Goal: Task Accomplishment & Management: Use online tool/utility

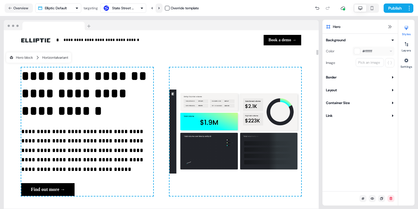
click at [160, 9] on icon at bounding box center [158, 7] width 3 height 3
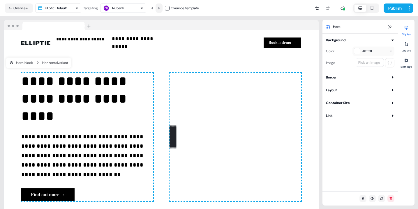
click at [160, 6] on button at bounding box center [158, 7] width 7 height 9
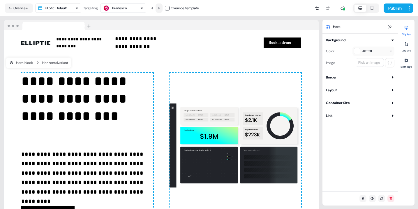
click at [160, 6] on button at bounding box center [158, 7] width 7 height 9
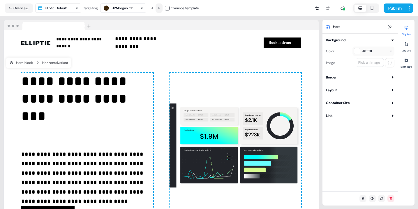
click at [160, 6] on button at bounding box center [158, 7] width 7 height 9
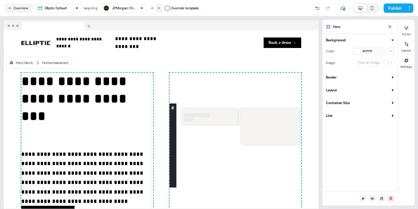
click at [160, 6] on button at bounding box center [158, 7] width 7 height 9
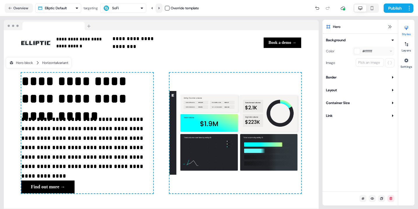
click at [160, 6] on button at bounding box center [158, 7] width 7 height 9
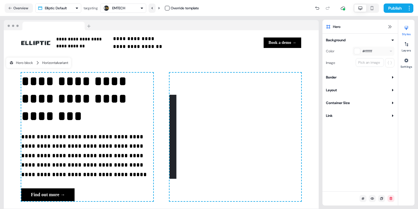
click at [154, 9] on icon at bounding box center [151, 7] width 3 height 3
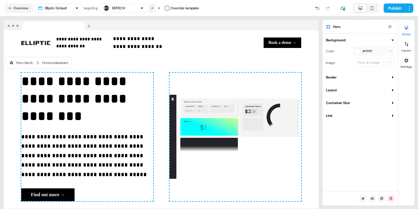
click at [154, 9] on icon at bounding box center [151, 7] width 3 height 3
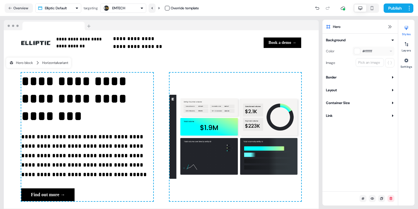
click at [154, 9] on icon at bounding box center [151, 7] width 3 height 3
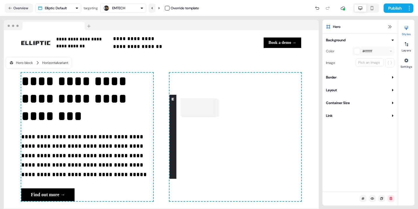
click at [154, 9] on icon at bounding box center [151, 7] width 3 height 3
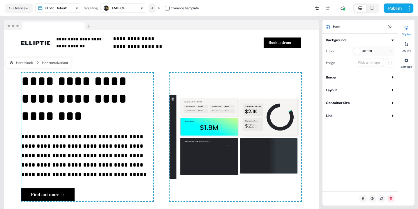
click at [154, 9] on icon at bounding box center [151, 7] width 3 height 3
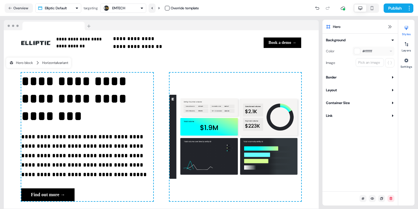
click at [154, 9] on icon at bounding box center [151, 7] width 3 height 3
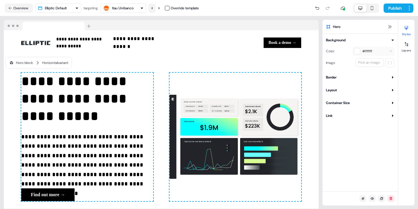
click at [154, 9] on icon at bounding box center [151, 7] width 3 height 3
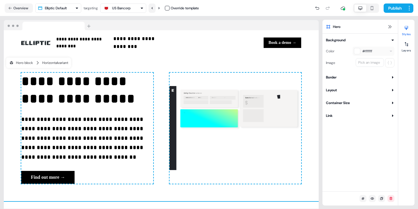
click at [154, 9] on icon at bounding box center [151, 7] width 3 height 3
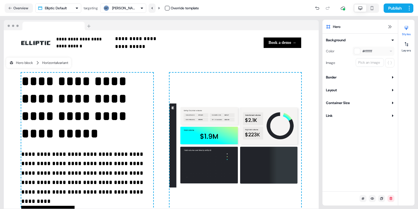
click at [155, 10] on button at bounding box center [151, 7] width 7 height 9
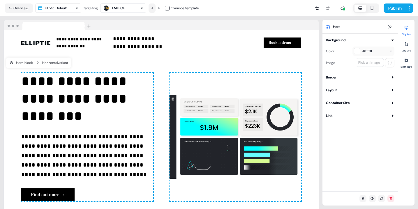
click at [155, 10] on button at bounding box center [151, 7] width 7 height 9
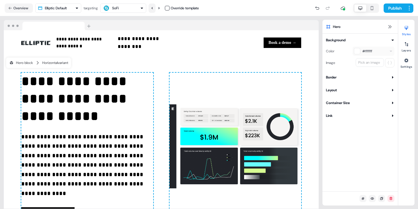
click at [155, 10] on button at bounding box center [151, 7] width 7 height 9
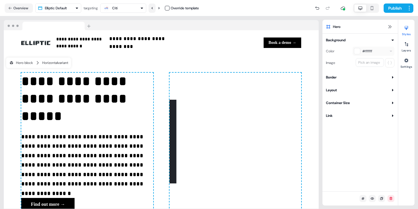
click at [155, 8] on button at bounding box center [151, 7] width 7 height 9
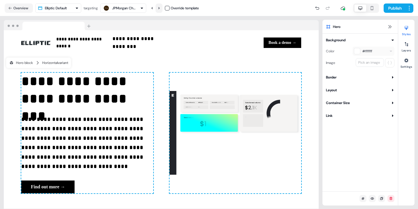
click at [161, 7] on icon at bounding box center [158, 7] width 3 height 3
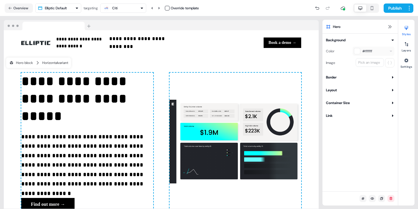
click at [141, 7] on icon "button" at bounding box center [141, 7] width 3 height 3
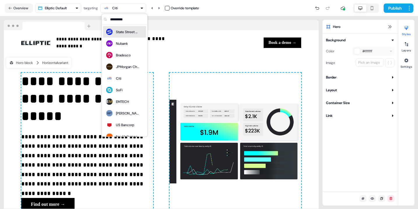
click at [133, 29] on div "State Street Bank" at bounding box center [127, 32] width 23 height 6
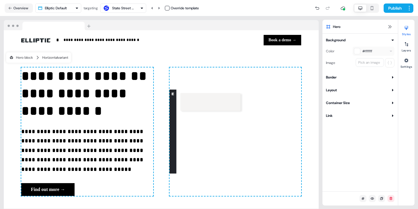
click at [143, 8] on icon "button" at bounding box center [141, 7] width 3 height 3
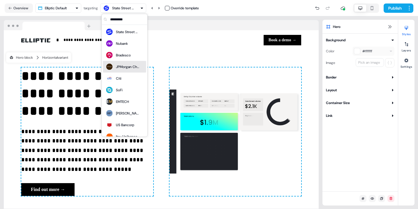
drag, startPoint x: 133, startPoint y: 65, endPoint x: 163, endPoint y: 58, distance: 31.3
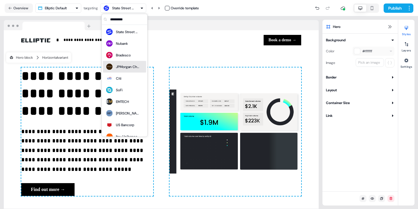
click at [133, 65] on div "JPMorgan Chase & Co." at bounding box center [127, 67] width 23 height 6
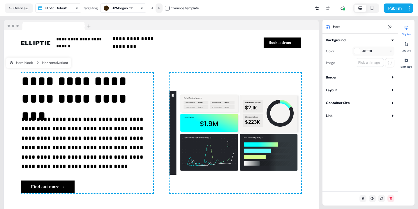
click at [158, 9] on icon at bounding box center [158, 7] width 3 height 3
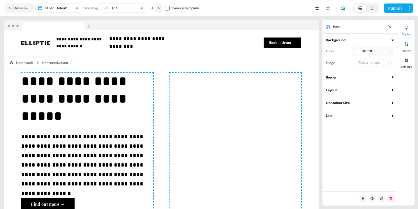
click at [158, 9] on icon at bounding box center [158, 7] width 3 height 3
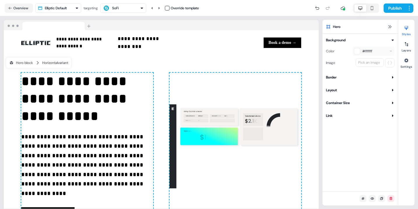
click at [135, 8] on div "SoFi" at bounding box center [123, 8] width 41 height 7
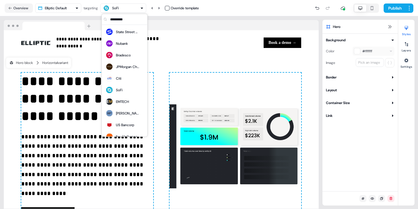
click at [127, 30] on div "State Street Bank" at bounding box center [127, 32] width 23 height 6
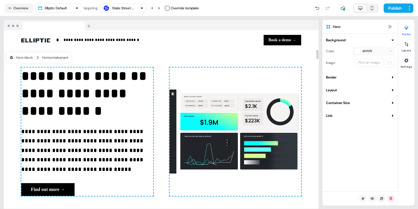
scroll to position [32, 0]
